Goal: Task Accomplishment & Management: Manage account settings

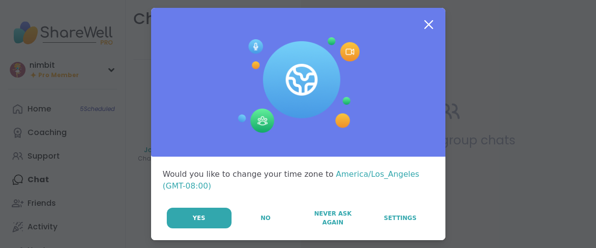
click at [245, 228] on button "No" at bounding box center [266, 218] width 66 height 21
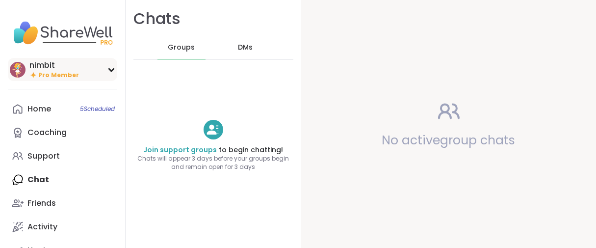
click at [61, 79] on span "Pro Member" at bounding box center [58, 75] width 41 height 8
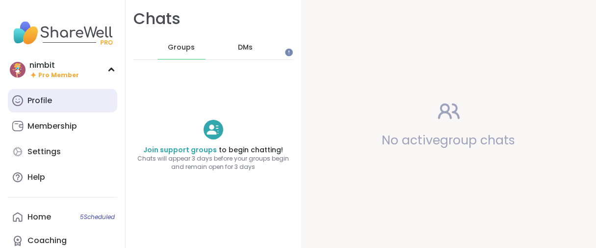
click at [65, 112] on link "Profile" at bounding box center [62, 101] width 109 height 24
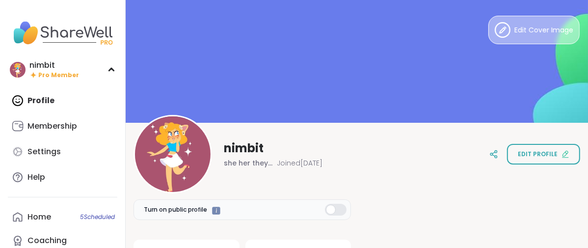
click at [504, 41] on button "Edit Cover Image" at bounding box center [533, 30] width 91 height 28
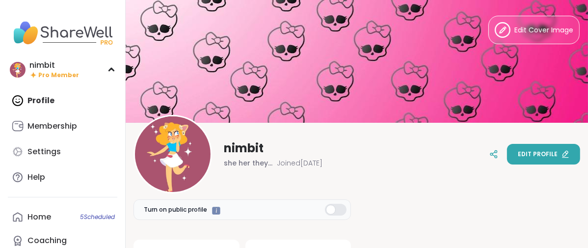
click at [507, 160] on button "Edit profile" at bounding box center [543, 154] width 73 height 21
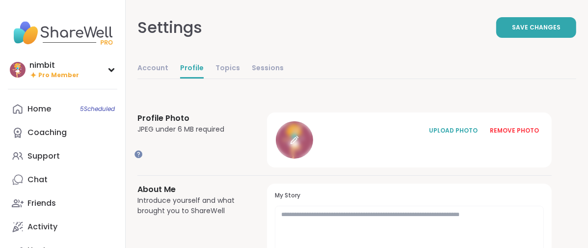
click at [299, 144] on icon at bounding box center [294, 139] width 9 height 9
click at [168, 79] on link "Account" at bounding box center [152, 69] width 31 height 20
select select "**"
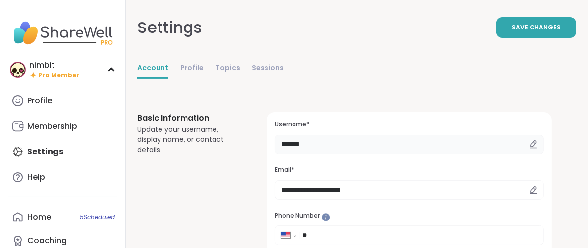
click at [371, 154] on input "******" at bounding box center [409, 144] width 269 height 20
type input "*"
type input "*******"
click at [496, 38] on button "Save Changes" at bounding box center [536, 27] width 80 height 21
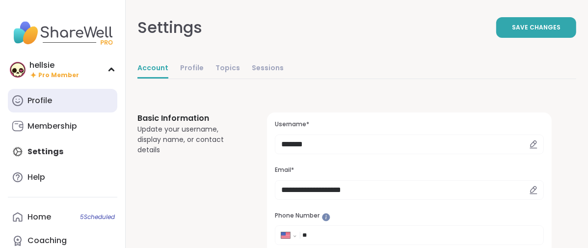
click at [35, 106] on div "Profile" at bounding box center [39, 100] width 25 height 11
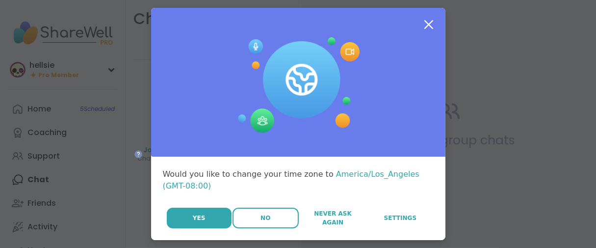
click at [242, 228] on button "No" at bounding box center [266, 218] width 66 height 21
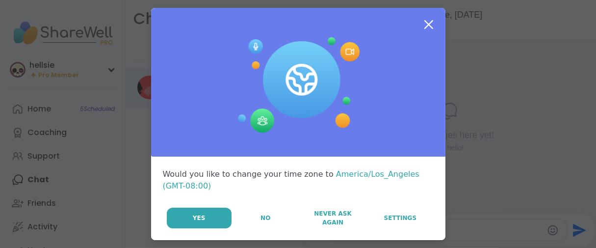
click at [261, 222] on span "No" at bounding box center [266, 217] width 10 height 9
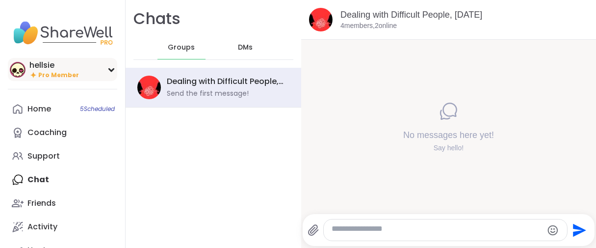
click at [73, 79] on span "Pro Member" at bounding box center [58, 75] width 41 height 8
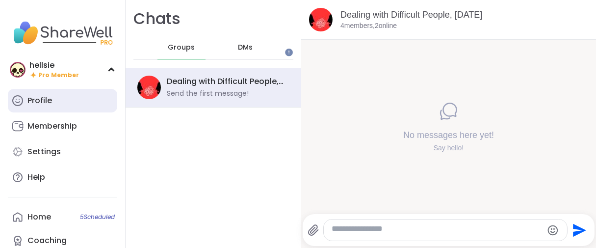
click at [73, 112] on link "Profile" at bounding box center [62, 101] width 109 height 24
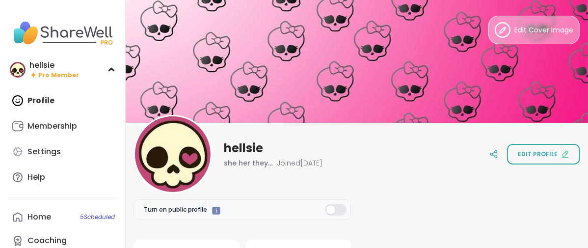
click at [495, 34] on icon at bounding box center [503, 30] width 16 height 16
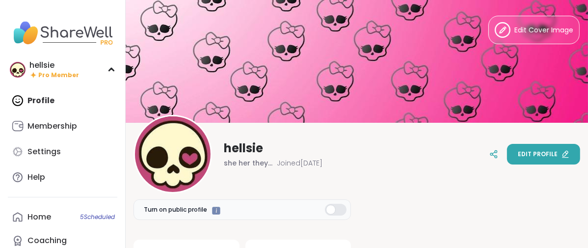
click at [507, 150] on button "Edit profile" at bounding box center [543, 154] width 73 height 21
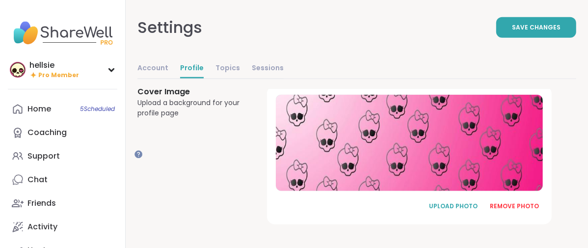
scroll to position [780, 0]
drag, startPoint x: 518, startPoint y: 203, endPoint x: 509, endPoint y: 203, distance: 8.8
click at [518, 203] on div "REMOVE PHOTO" at bounding box center [514, 206] width 49 height 9
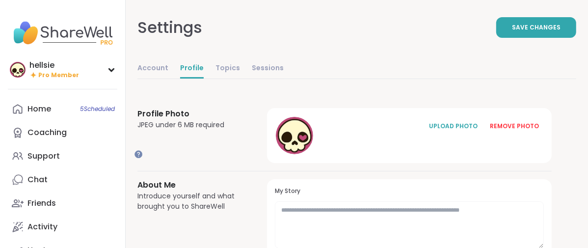
scroll to position [0, 0]
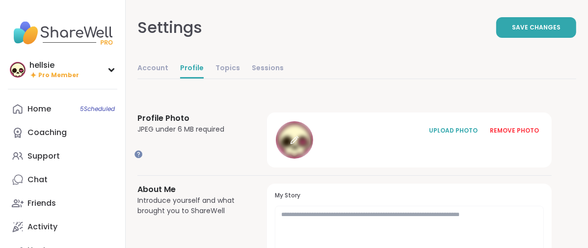
click at [299, 144] on icon at bounding box center [294, 139] width 9 height 9
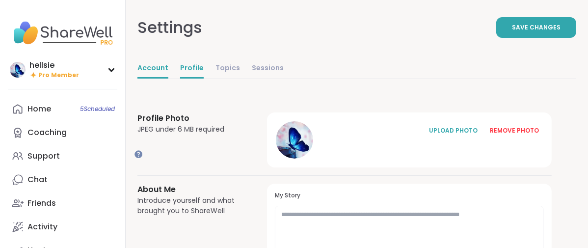
click at [168, 79] on link "Account" at bounding box center [152, 69] width 31 height 20
select select "**"
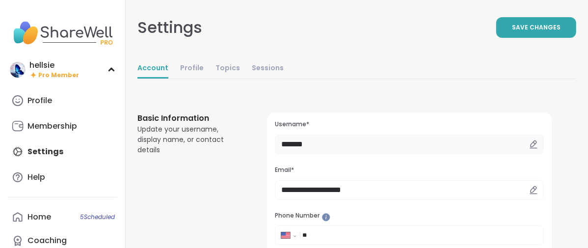
click at [369, 154] on input "*******" at bounding box center [409, 144] width 269 height 20
type input "*"
type input "*****"
click at [496, 38] on button "Save Changes" at bounding box center [536, 27] width 80 height 21
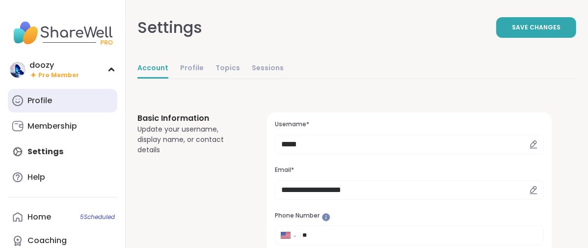
click at [31, 106] on div "Profile" at bounding box center [39, 100] width 25 height 11
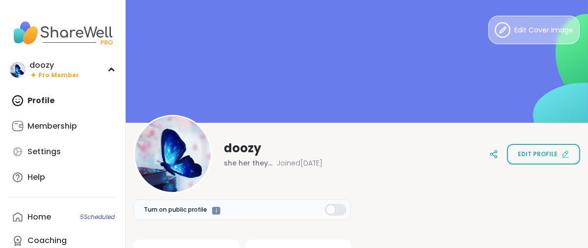
click at [497, 35] on button "Edit Cover Image" at bounding box center [533, 30] width 91 height 28
